Goal: Task Accomplishment & Management: Complete application form

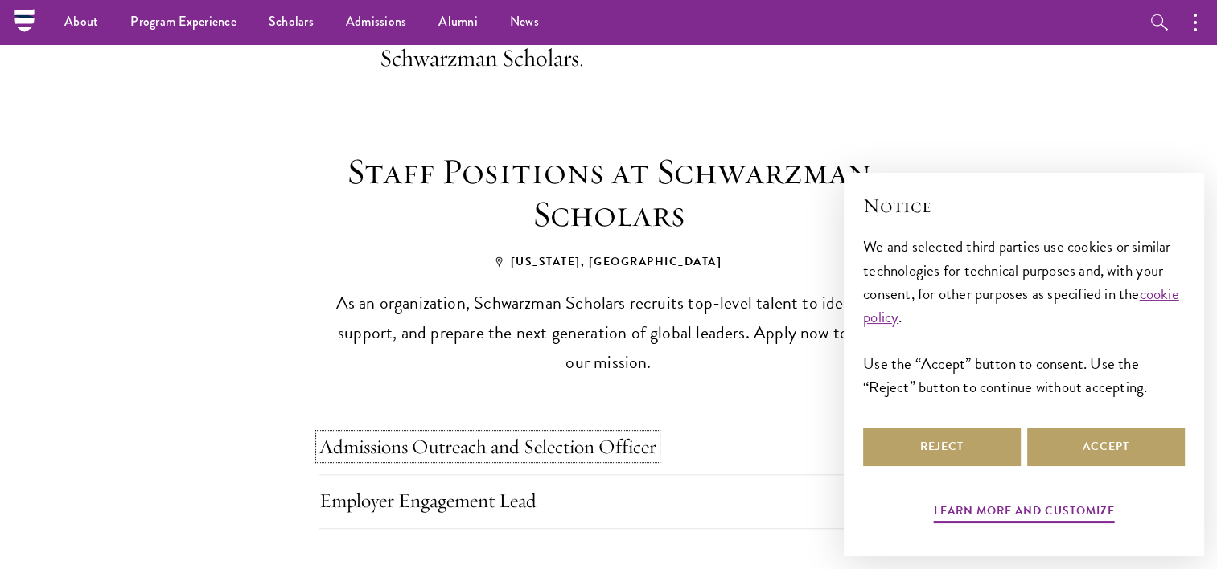
click at [621, 434] on link "Admissions Outreach and Selection Officer" at bounding box center [487, 446] width 337 height 25
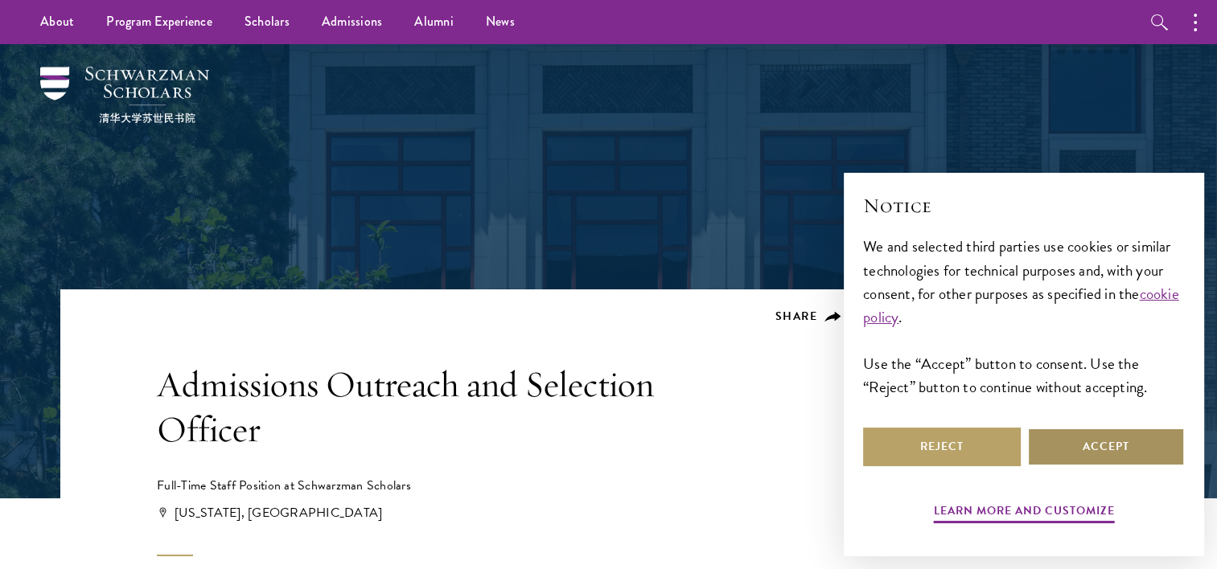
click at [1129, 460] on button "Accept" at bounding box center [1106, 447] width 158 height 39
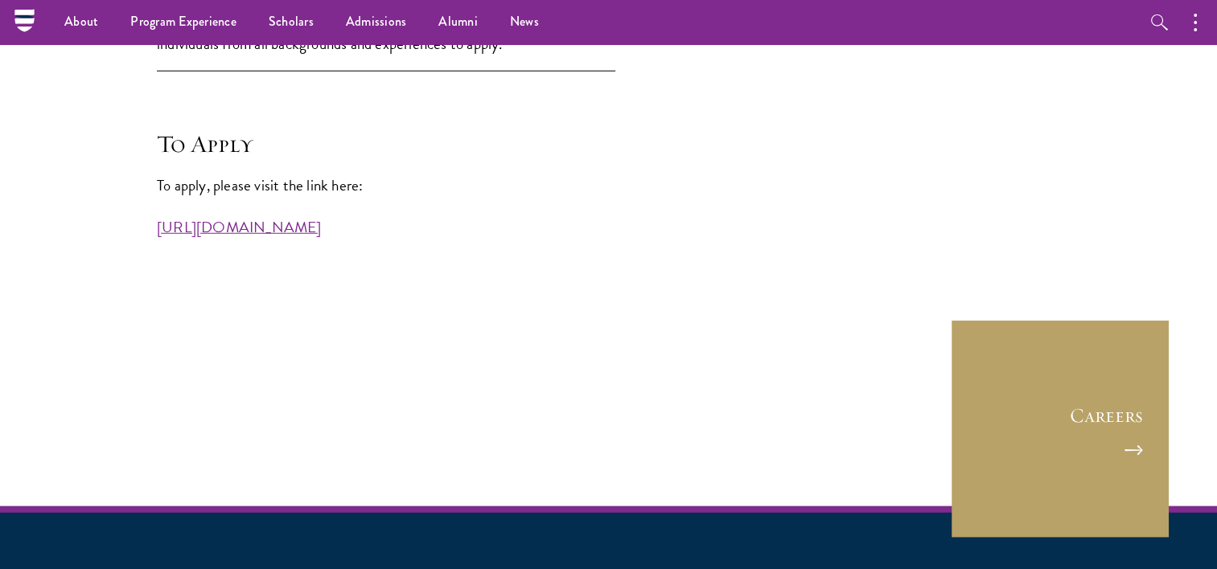
scroll to position [4397, 0]
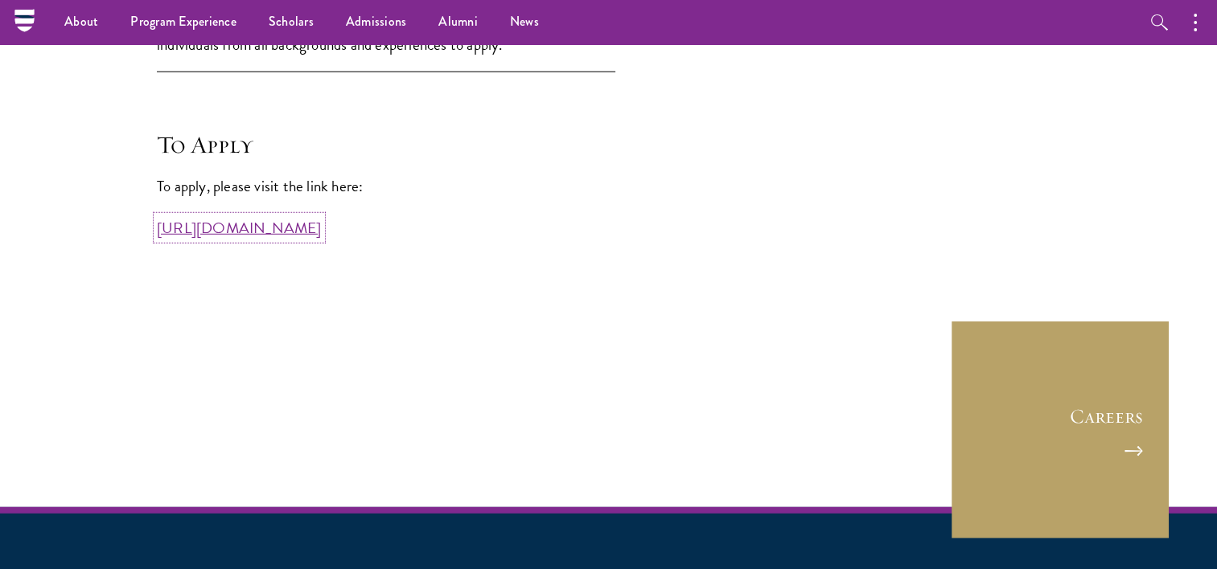
click at [282, 240] on link "[URL][DOMAIN_NAME]" at bounding box center [239, 227] width 165 height 23
